Goal: Task Accomplishment & Management: Complete application form

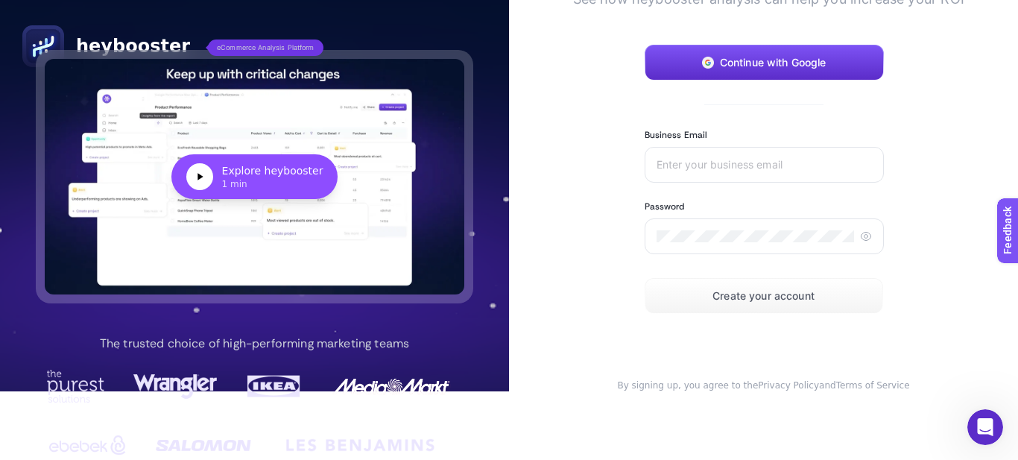
scroll to position [67, 0]
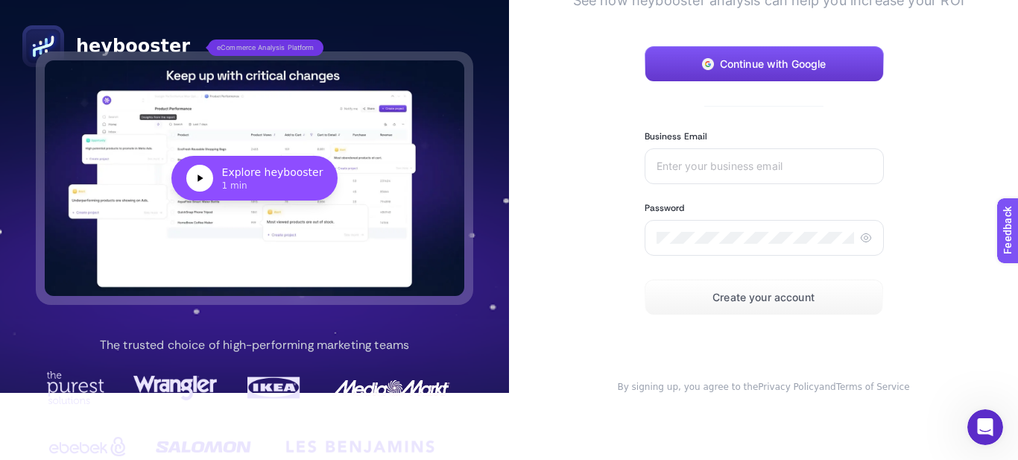
click at [728, 60] on span "Continue with Google" at bounding box center [773, 64] width 107 height 12
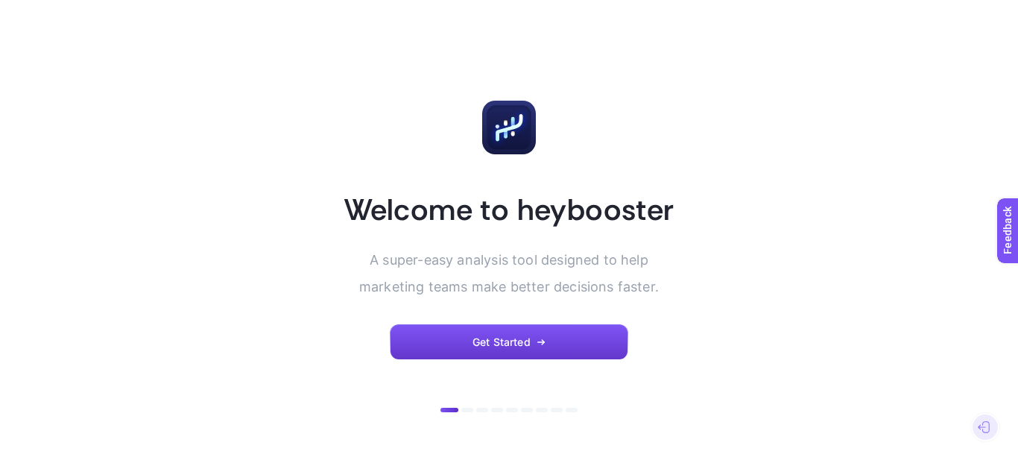
click at [480, 344] on span "Get Started" at bounding box center [502, 342] width 58 height 12
